Goal: Find specific page/section: Find specific page/section

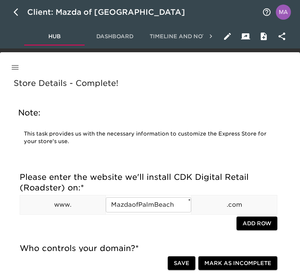
scroll to position [585, 0]
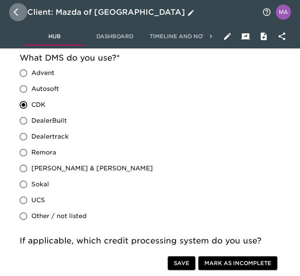
click at [14, 9] on icon "button" at bounding box center [18, 12] width 9 height 9
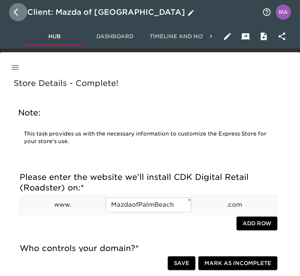
select select "10"
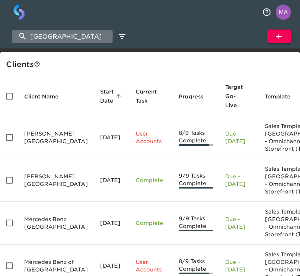
click at [68, 38] on input "[GEOGRAPHIC_DATA]" at bounding box center [62, 36] width 101 height 13
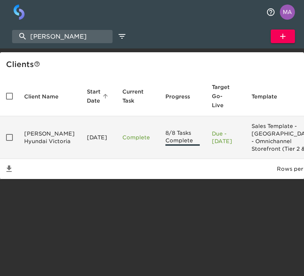
type input "[PERSON_NAME]"
click at [43, 151] on td "[PERSON_NAME] Hyundai Victoria" at bounding box center [49, 137] width 63 height 43
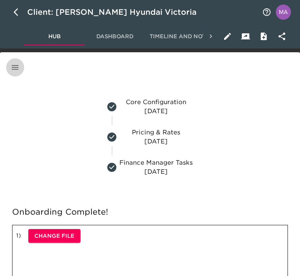
click at [16, 63] on icon "button" at bounding box center [15, 67] width 9 height 9
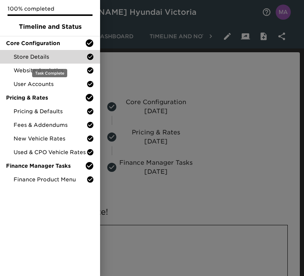
click at [37, 61] on div "Store Details" at bounding box center [50, 57] width 100 height 14
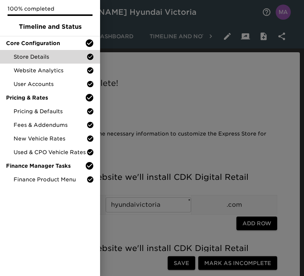
click at [154, 94] on div at bounding box center [152, 138] width 304 height 276
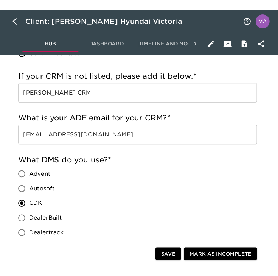
scroll to position [638, 0]
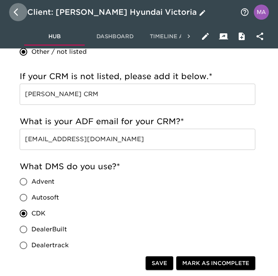
click at [17, 14] on icon "button" at bounding box center [18, 12] width 9 height 9
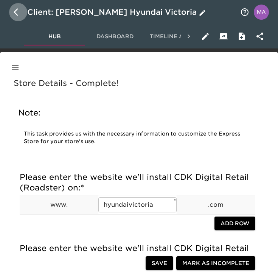
select select "10"
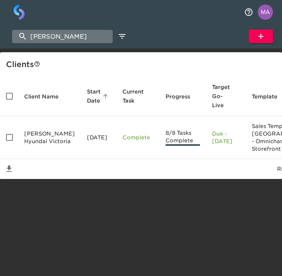
click at [71, 40] on input "[PERSON_NAME]" at bounding box center [62, 36] width 101 height 13
type input "[PERSON_NAME]"
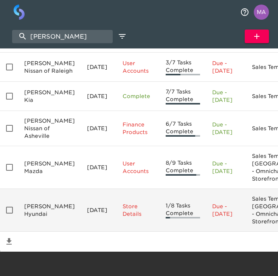
click at [34, 200] on td "[PERSON_NAME] Hyundai" at bounding box center [49, 210] width 63 height 43
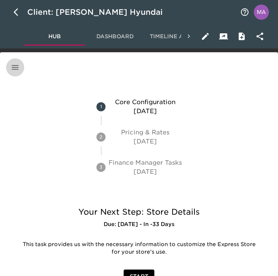
click at [14, 68] on icon "button" at bounding box center [15, 67] width 9 height 9
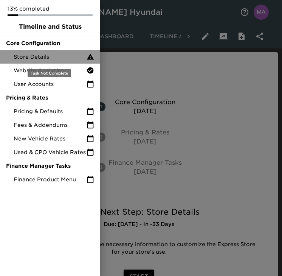
click at [32, 57] on span "Store Details" at bounding box center [50, 57] width 73 height 8
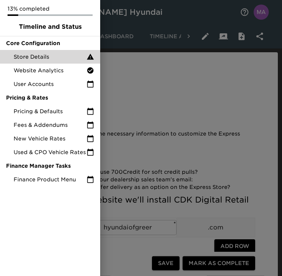
click at [190, 111] on div at bounding box center [141, 138] width 282 height 276
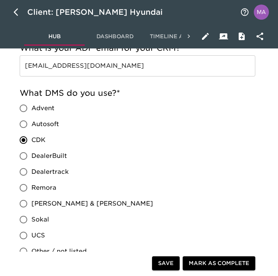
scroll to position [745, 0]
